Goal: Information Seeking & Learning: Learn about a topic

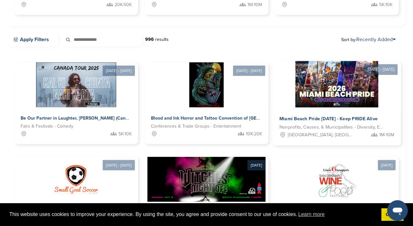
scroll to position [161, 0]
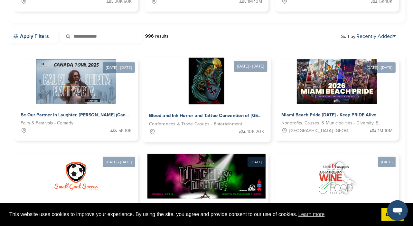
click at [223, 116] on span "Blood and Ink Horror and Tattoo Convention of [GEOGRAPHIC_DATA] Fall 2025" at bounding box center [234, 116] width 171 height 6
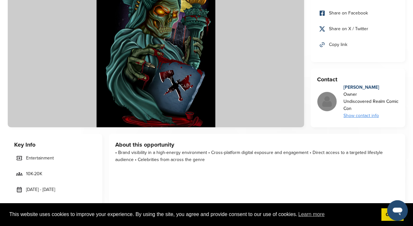
scroll to position [97, 0]
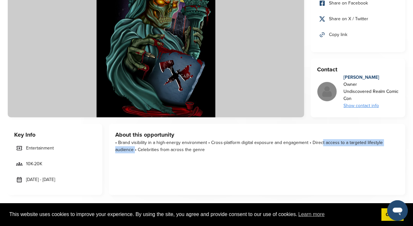
drag, startPoint x: 310, startPoint y: 144, endPoint x: 401, endPoint y: 143, distance: 90.5
click at [401, 143] on div "About this opportunity • Brand visibility in a high-energy environment • Cross-…" at bounding box center [257, 160] width 297 height 72
copy div "Direct access to a targeted lifestyle audience"
drag, startPoint x: 120, startPoint y: 142, endPoint x: 147, endPoint y: 140, distance: 27.1
click at [147, 140] on div "• Brand visibility in a high-energy environment • Cross-platform digital exposu…" at bounding box center [257, 146] width 284 height 14
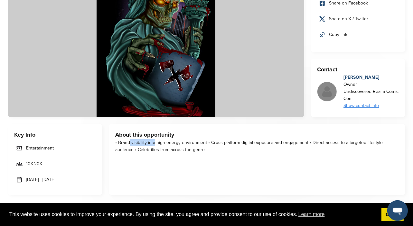
drag, startPoint x: 119, startPoint y: 143, endPoint x: 147, endPoint y: 142, distance: 28.1
click at [147, 142] on div "• Brand visibility in a high-energy environment • Cross-platform digital exposu…" at bounding box center [257, 146] width 284 height 14
copy div "Brand visibility"
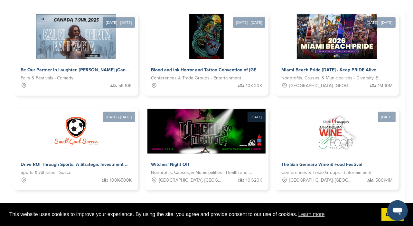
scroll to position [225, 0]
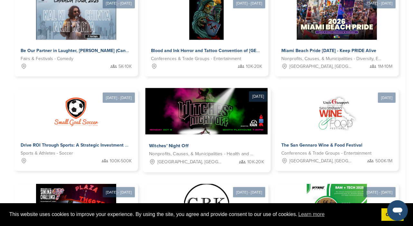
click at [177, 146] on span "Witches' Night Off" at bounding box center [169, 146] width 40 height 6
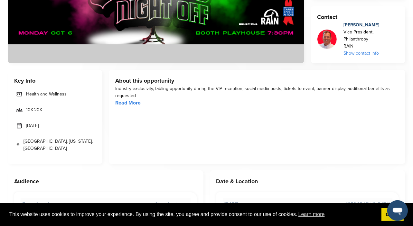
scroll to position [161, 0]
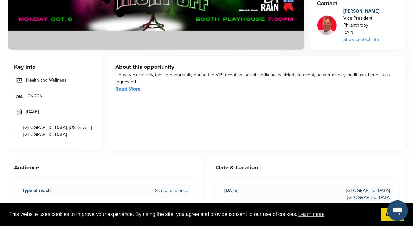
click at [135, 88] on link "Read More" at bounding box center [127, 89] width 25 height 6
drag, startPoint x: 243, startPoint y: 75, endPoint x: 280, endPoint y: 74, distance: 37.0
click at [280, 74] on div "Industry exclusivity, tabling opportunity during the VIP reception, social medi…" at bounding box center [257, 79] width 284 height 14
copy div "social media posts"
click at [374, 107] on div "About this opportunity Industry exclusivity, tabling opportunity during the VIP…" at bounding box center [257, 103] width 297 height 94
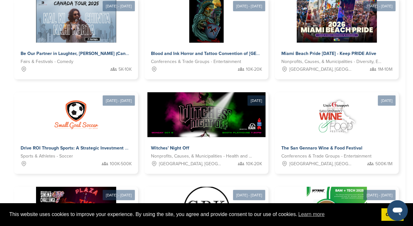
click at [404, 118] on div "[DATE] - [DATE] Be Our Partner in [GEOGRAPHIC_DATA], [PERSON_NAME] (Canada Tour…" at bounding box center [207, 193] width 398 height 405
click at [401, 102] on div "[DATE] - [DATE] Be Our Partner in [GEOGRAPHIC_DATA], [PERSON_NAME] (Canada Tour…" at bounding box center [207, 193] width 398 height 405
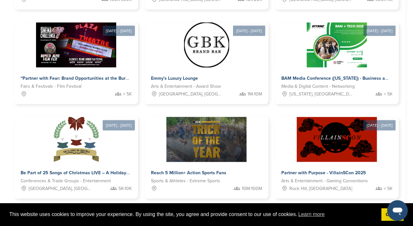
scroll to position [384, 0]
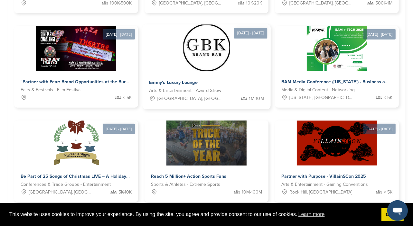
click at [182, 81] on span "Emmy's Luxury Lounge" at bounding box center [173, 83] width 49 height 6
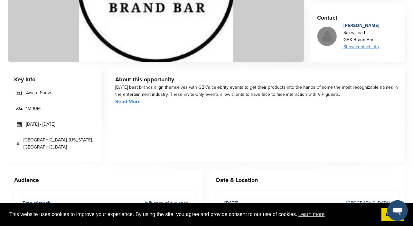
scroll to position [161, 0]
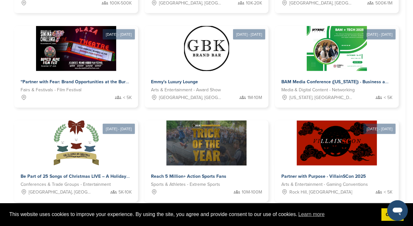
scroll to position [190, 0]
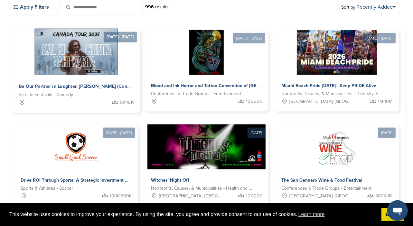
click at [79, 87] on span "Be Our Partner in Laughter, Ravi Gupta (Canada Tour 2025)" at bounding box center [89, 87] width 141 height 6
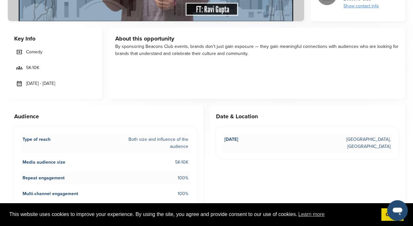
scroll to position [193, 0]
drag, startPoint x: 130, startPoint y: 53, endPoint x: 261, endPoint y: 57, distance: 131.2
click at [260, 57] on div "About this opportunity By sponsoring Beacons Club events, brands don’t just gai…" at bounding box center [257, 63] width 297 height 72
drag, startPoint x: 299, startPoint y: 47, endPoint x: 353, endPoint y: 47, distance: 54.1
click at [353, 47] on div "By sponsoring Beacons Club events, brands don’t just gain exposure — they gain …" at bounding box center [257, 50] width 284 height 14
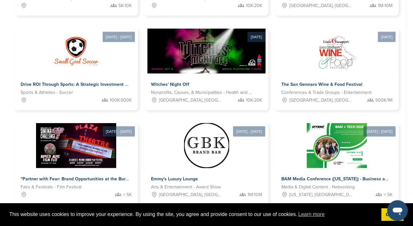
scroll to position [287, 0]
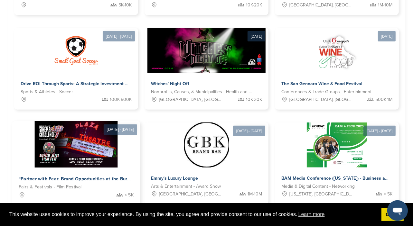
click at [86, 178] on span "“Partner with Fear: Brand Opportunities at the Buried Alive Film Festival”" at bounding box center [98, 180] width 159 height 6
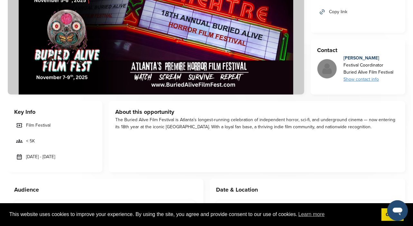
scroll to position [129, 0]
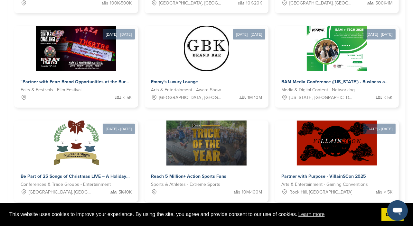
scroll to position [512, 0]
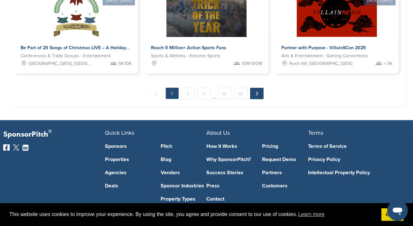
click at [256, 94] on link "Next →" at bounding box center [257, 94] width 14 height 12
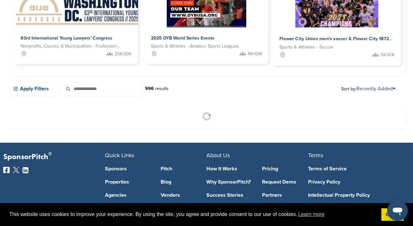
scroll to position [0, 0]
